Goal: Check status: Check status

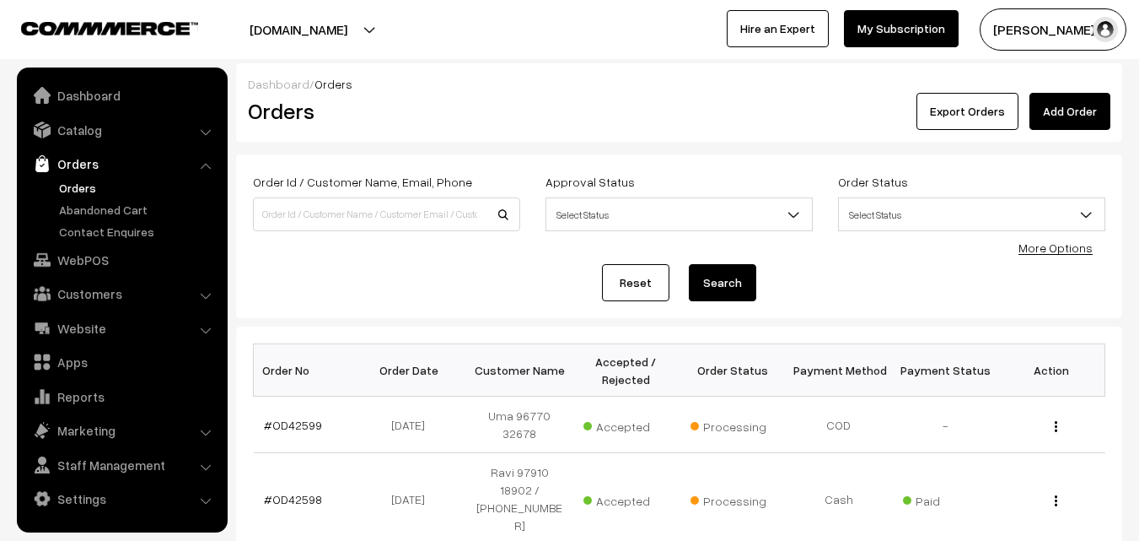
scroll to position [169, 0]
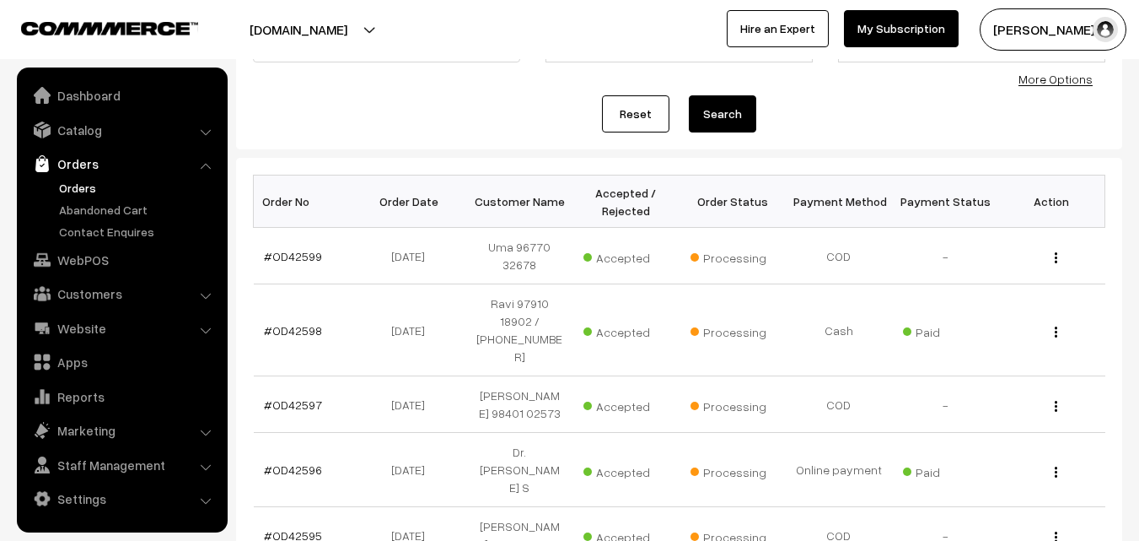
click at [78, 183] on link "Orders" at bounding box center [138, 188] width 167 height 18
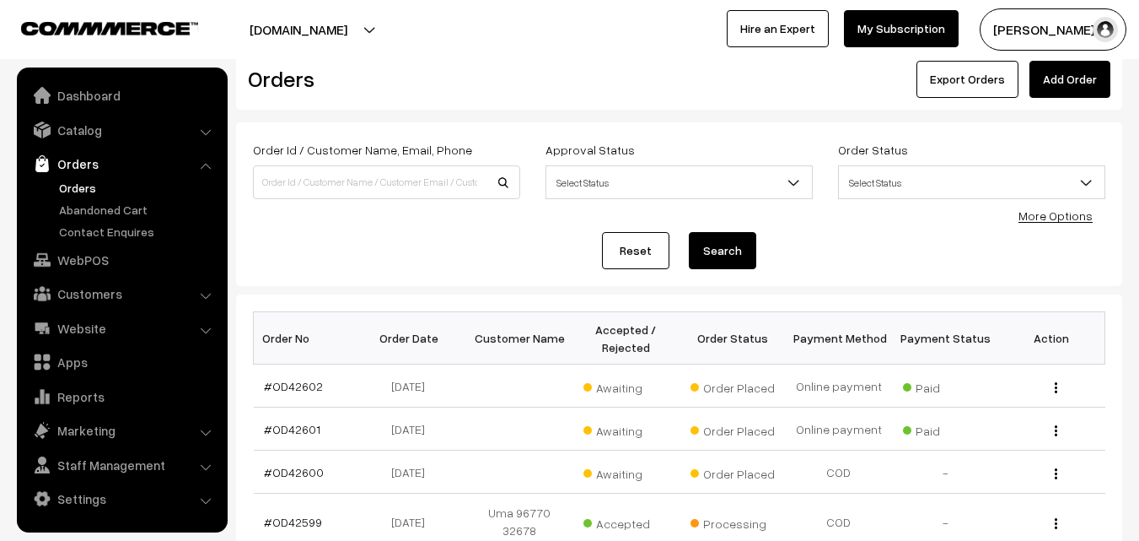
scroll to position [169, 0]
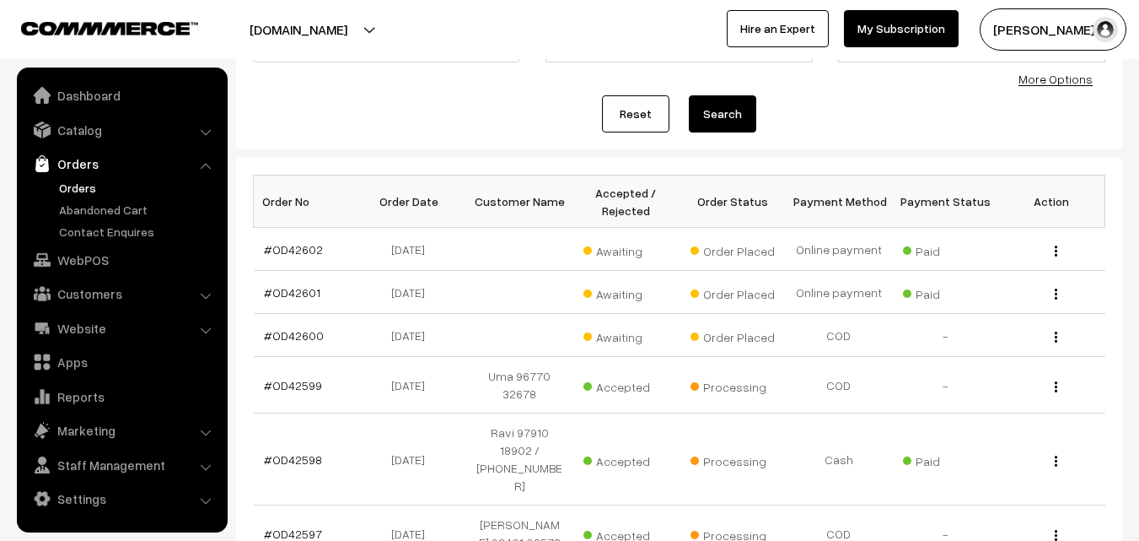
click at [88, 185] on link "Orders" at bounding box center [138, 188] width 167 height 18
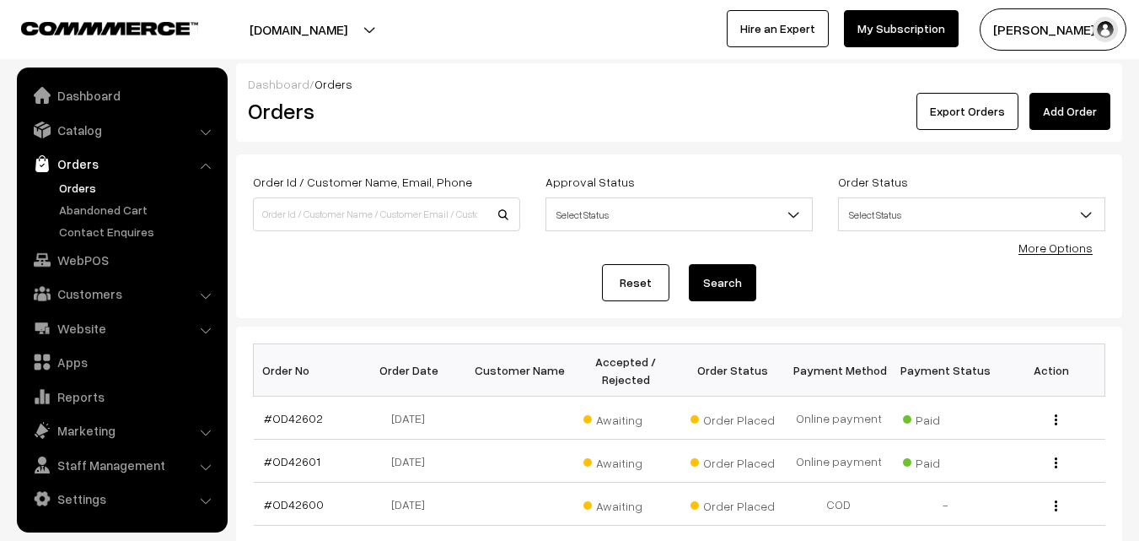
scroll to position [169, 0]
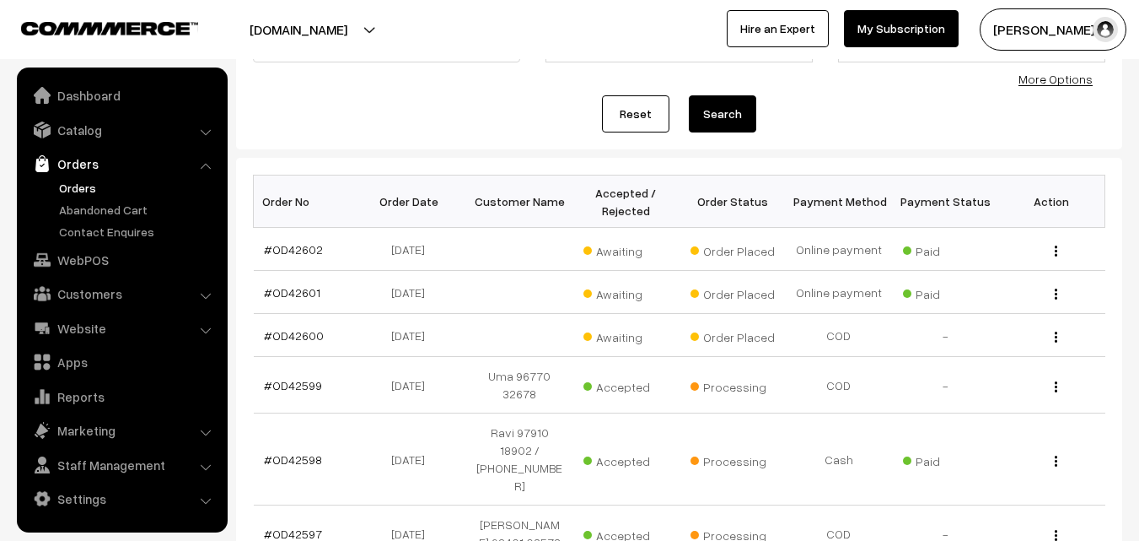
click at [492, 154] on div "Dashboard / Orders Orders Export Orders Add Order Order Id / Customer Name, Ema…" at bounding box center [679, 410] width 886 height 1031
click at [305, 251] on link "#OD42602" at bounding box center [293, 249] width 59 height 14
